Goal: Information Seeking & Learning: Learn about a topic

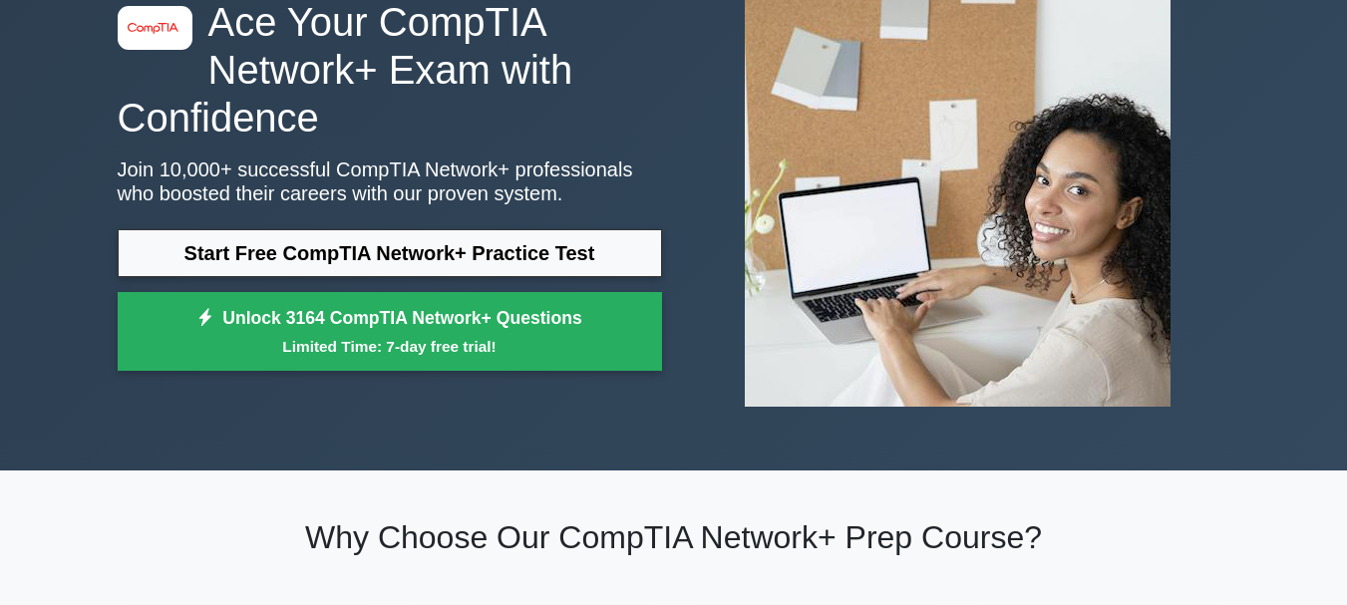
scroll to position [100, 0]
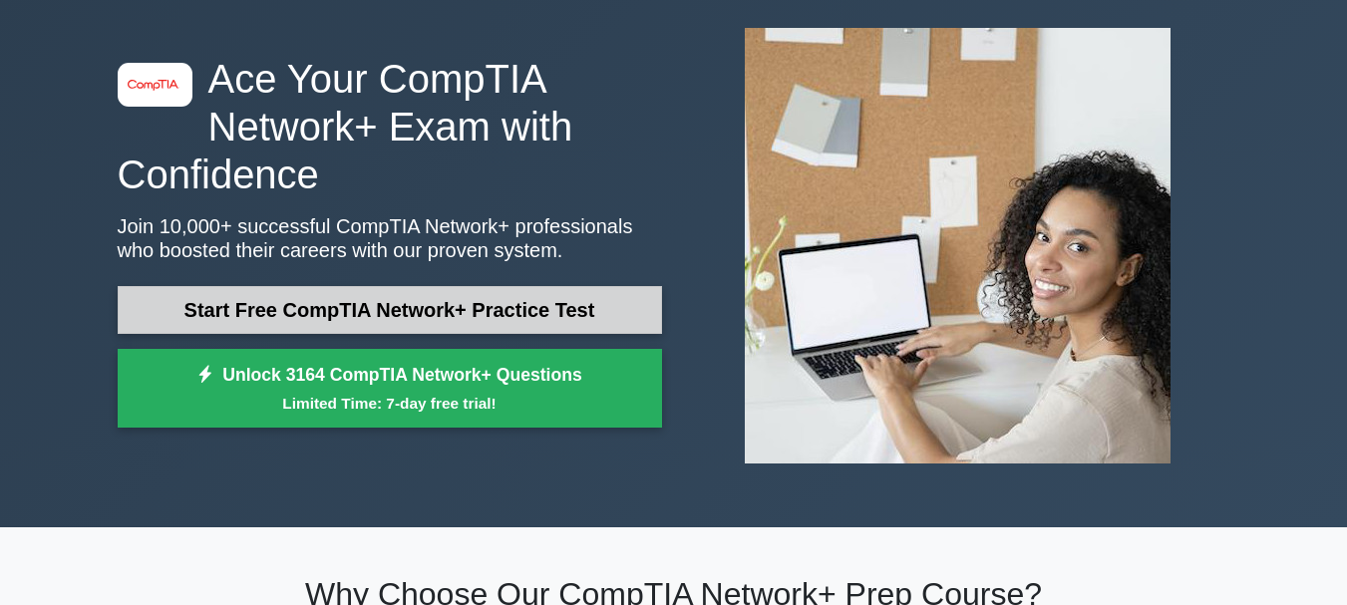
click at [445, 313] on link "Start Free CompTIA Network+ Practice Test" at bounding box center [390, 310] width 544 height 48
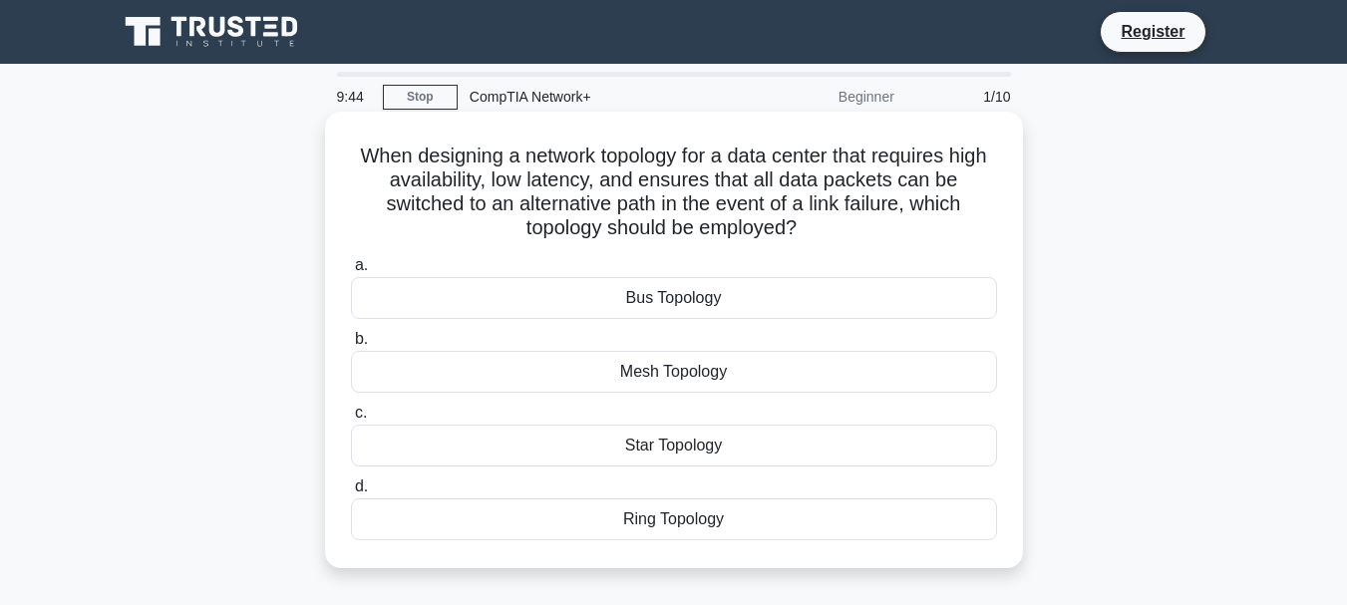
click at [391, 377] on div "Mesh Topology" at bounding box center [674, 372] width 646 height 42
click at [351, 346] on input "b. Mesh Topology" at bounding box center [351, 339] width 0 height 13
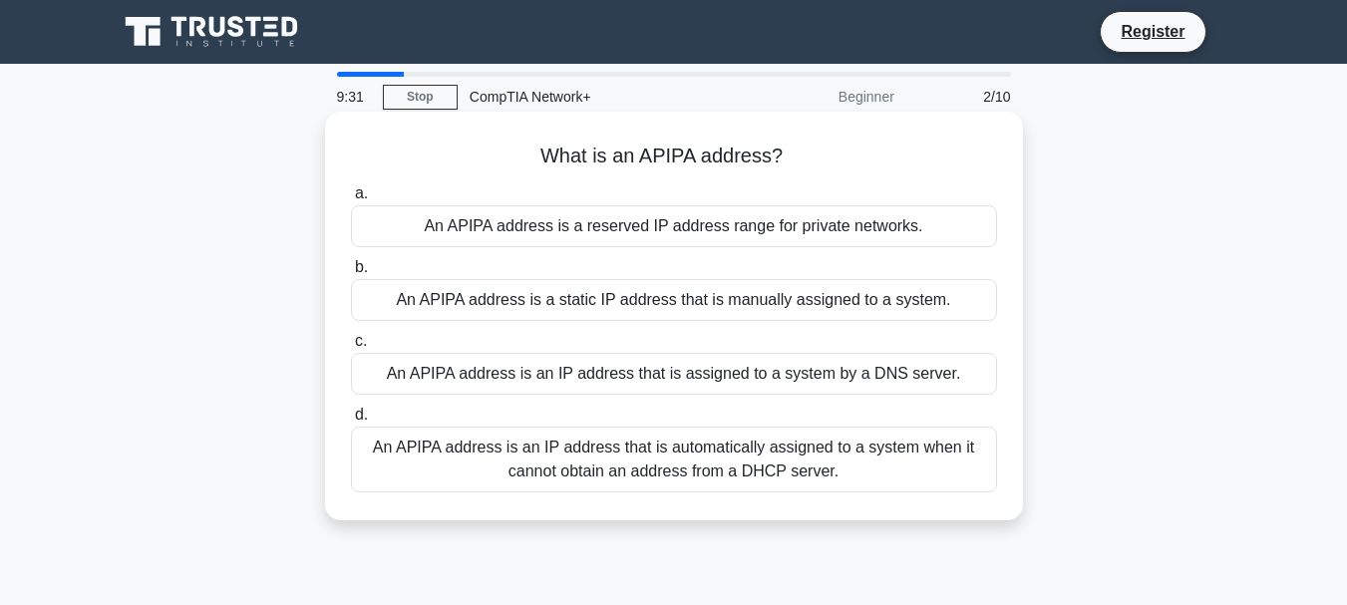
click at [450, 441] on div "An APIPA address is an IP address that is automatically assigned to a system wh…" at bounding box center [674, 460] width 646 height 66
click at [351, 422] on input "d. An APIPA address is an IP address that is automatically assigned to a system…" at bounding box center [351, 415] width 0 height 13
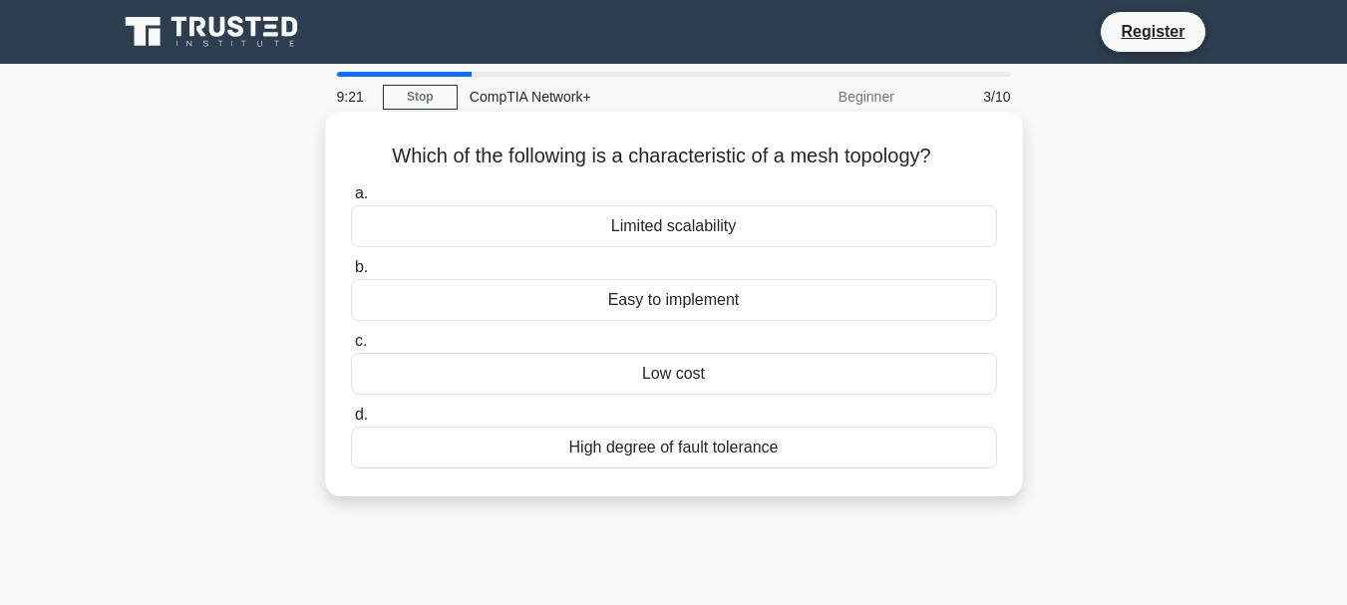
click at [448, 455] on div "High degree of fault tolerance" at bounding box center [674, 448] width 646 height 42
click at [351, 422] on input "d. High degree of fault tolerance" at bounding box center [351, 415] width 0 height 13
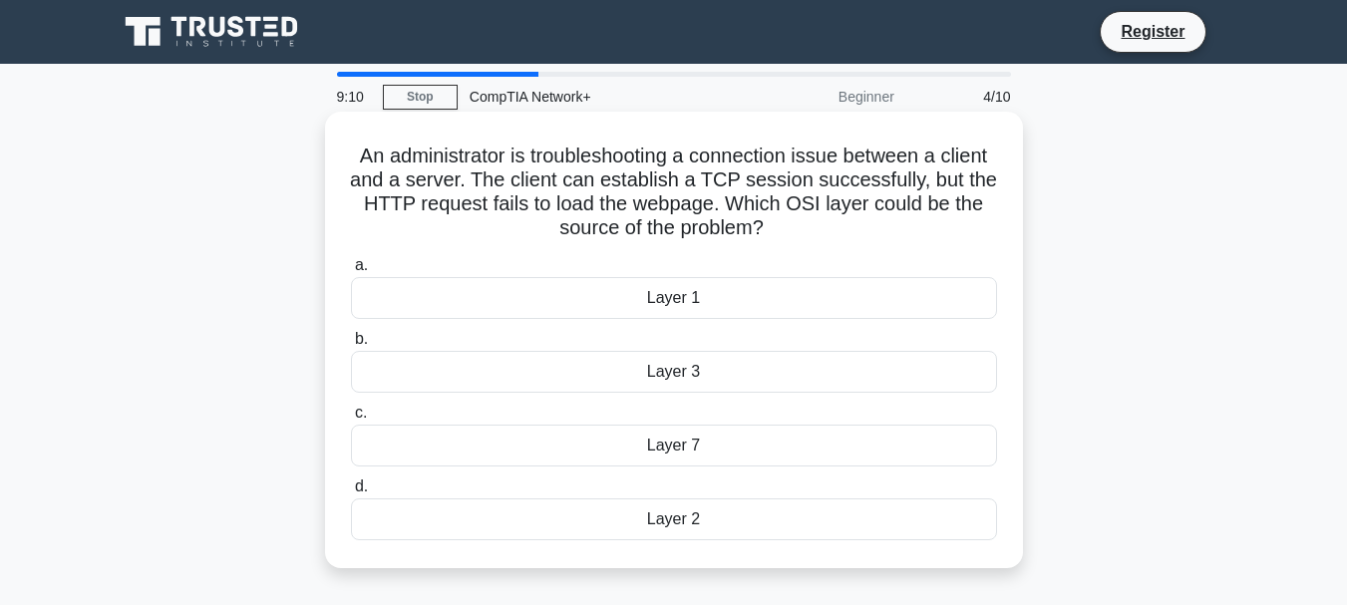
click at [451, 440] on div "Layer 7" at bounding box center [674, 446] width 646 height 42
click at [351, 420] on input "c. Layer 7" at bounding box center [351, 413] width 0 height 13
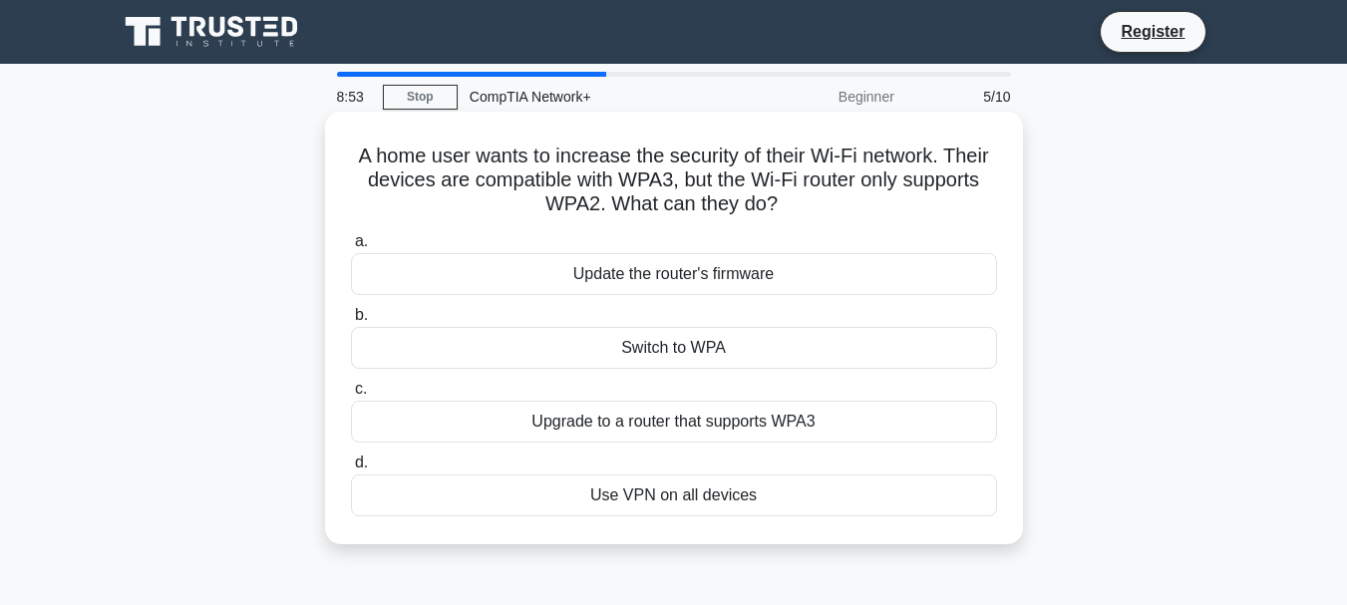
click at [447, 437] on div "Upgrade to a router that supports WPA3" at bounding box center [674, 422] width 646 height 42
click at [351, 396] on input "c. Upgrade to a router that supports WPA3" at bounding box center [351, 389] width 0 height 13
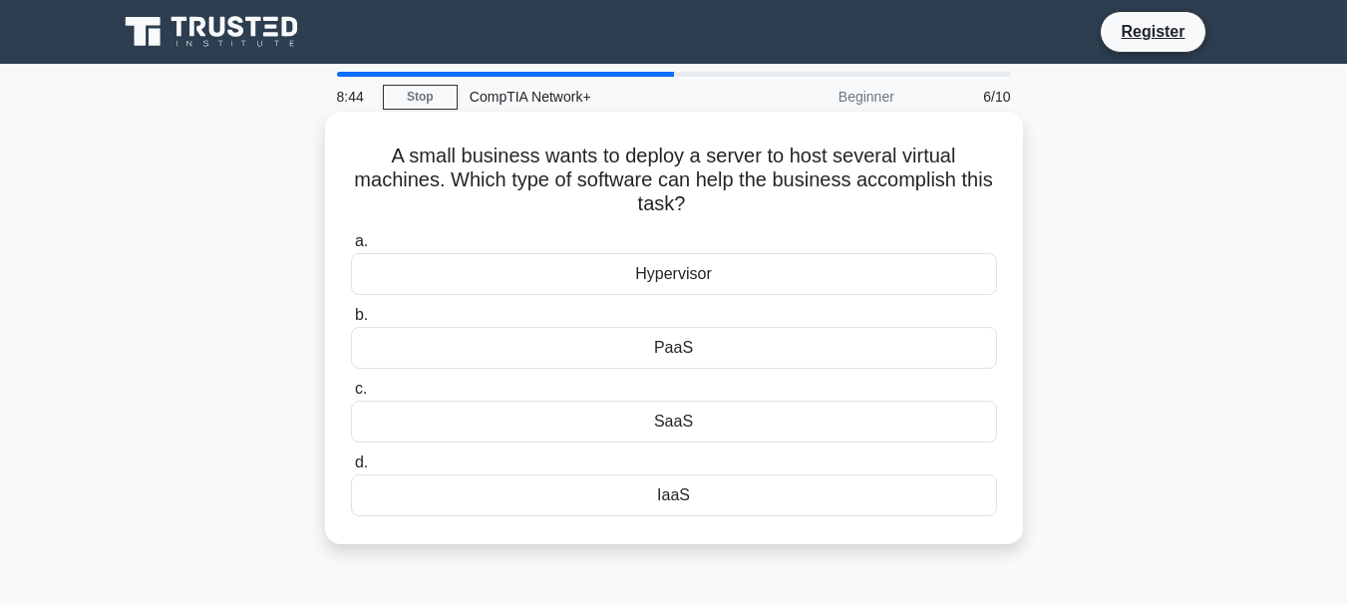
click at [441, 431] on div "SaaS" at bounding box center [674, 422] width 646 height 42
click at [351, 396] on input "c. SaaS" at bounding box center [351, 389] width 0 height 13
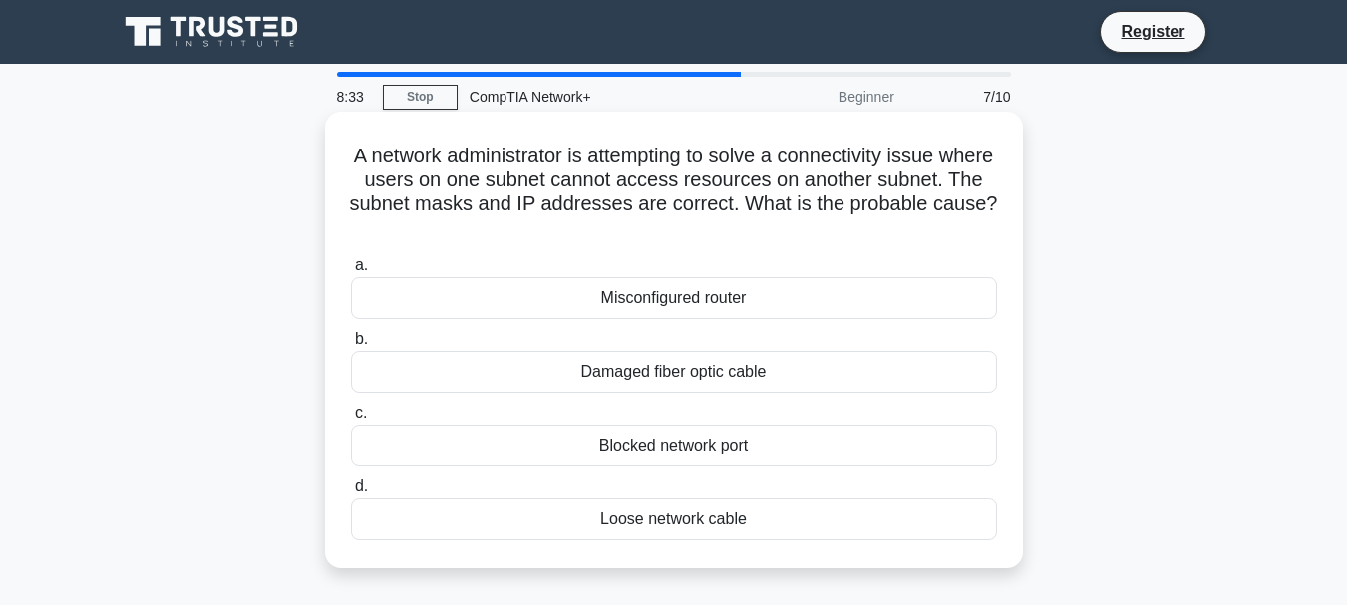
click at [501, 300] on div "Misconfigured router" at bounding box center [674, 298] width 646 height 42
click at [351, 272] on input "a. Misconfigured router" at bounding box center [351, 265] width 0 height 13
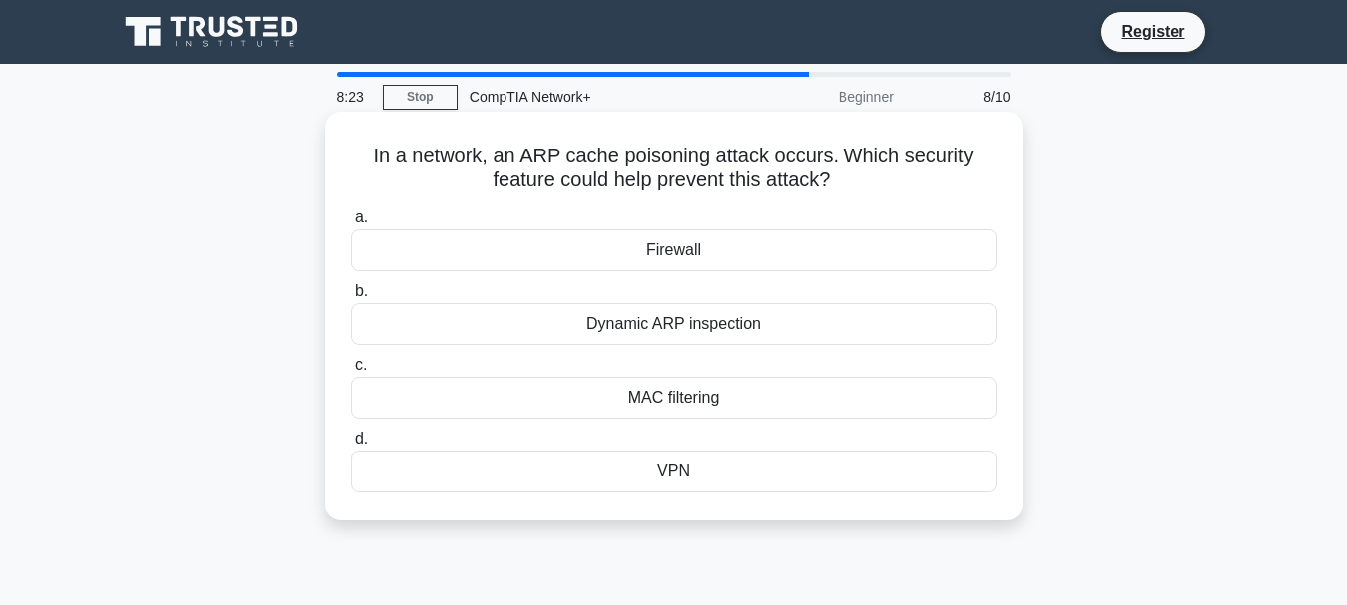
click at [515, 253] on div "Firewall" at bounding box center [674, 250] width 646 height 42
click at [351, 224] on input "a. Firewall" at bounding box center [351, 217] width 0 height 13
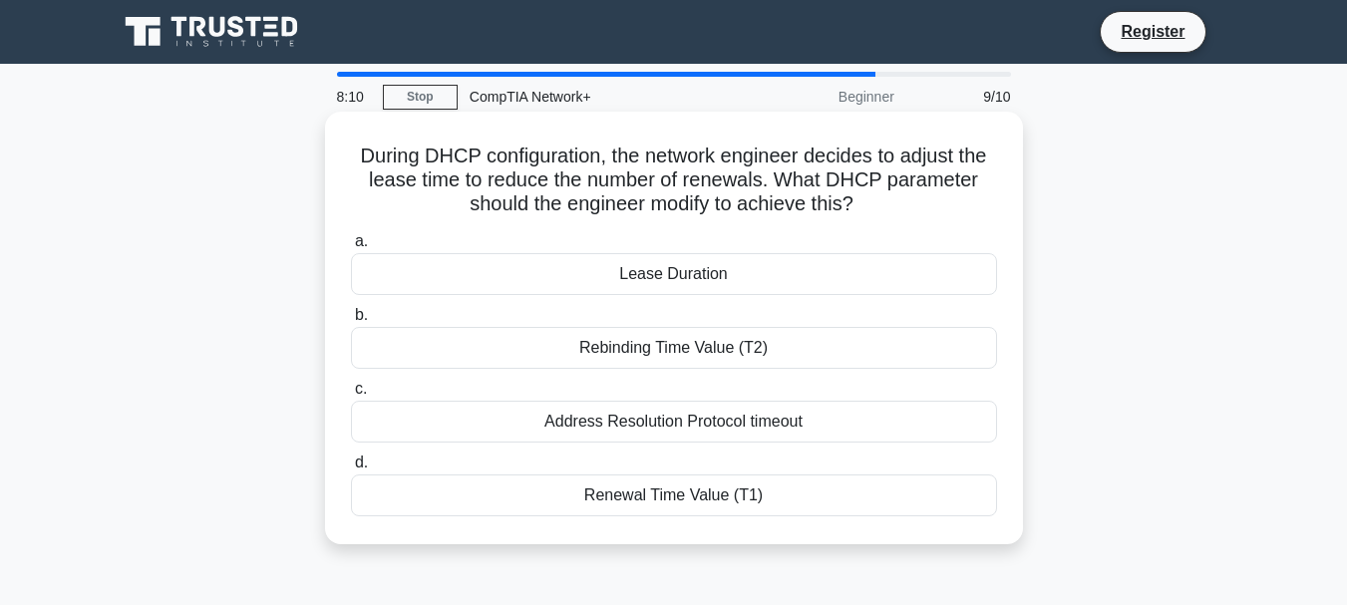
click at [505, 488] on div "Renewal Time Value (T1)" at bounding box center [674, 495] width 646 height 42
click at [351, 469] on input "d. Renewal Time Value (T1)" at bounding box center [351, 463] width 0 height 13
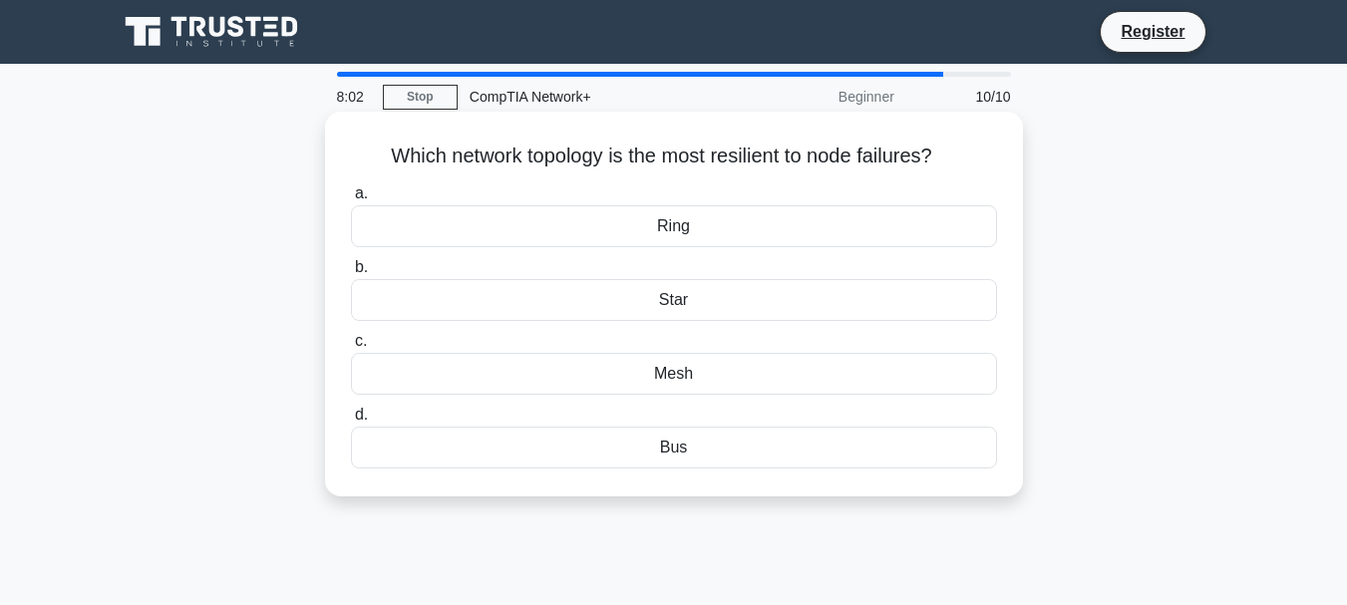
click at [519, 449] on div "Bus" at bounding box center [674, 448] width 646 height 42
click at [351, 422] on input "d. Bus" at bounding box center [351, 415] width 0 height 13
